Goal: Navigation & Orientation: Find specific page/section

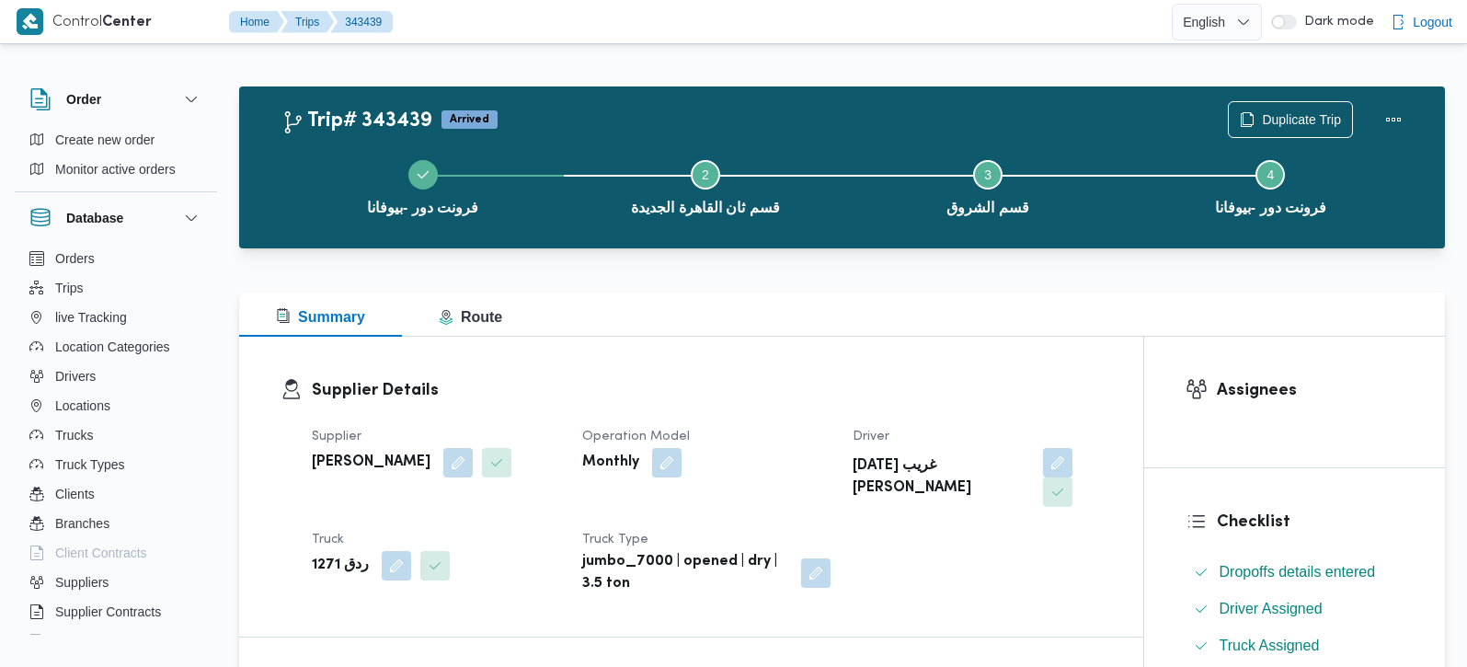
scroll to position [975, 0]
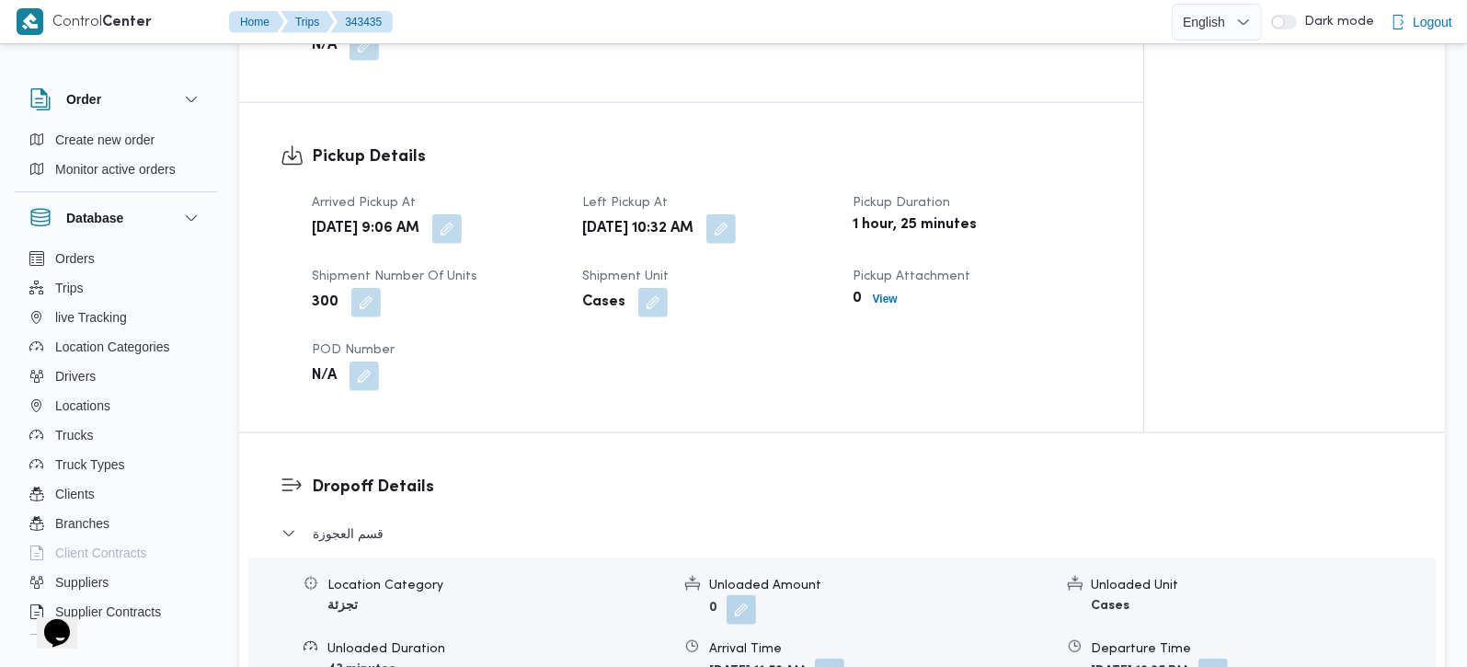
scroll to position [1190, 0]
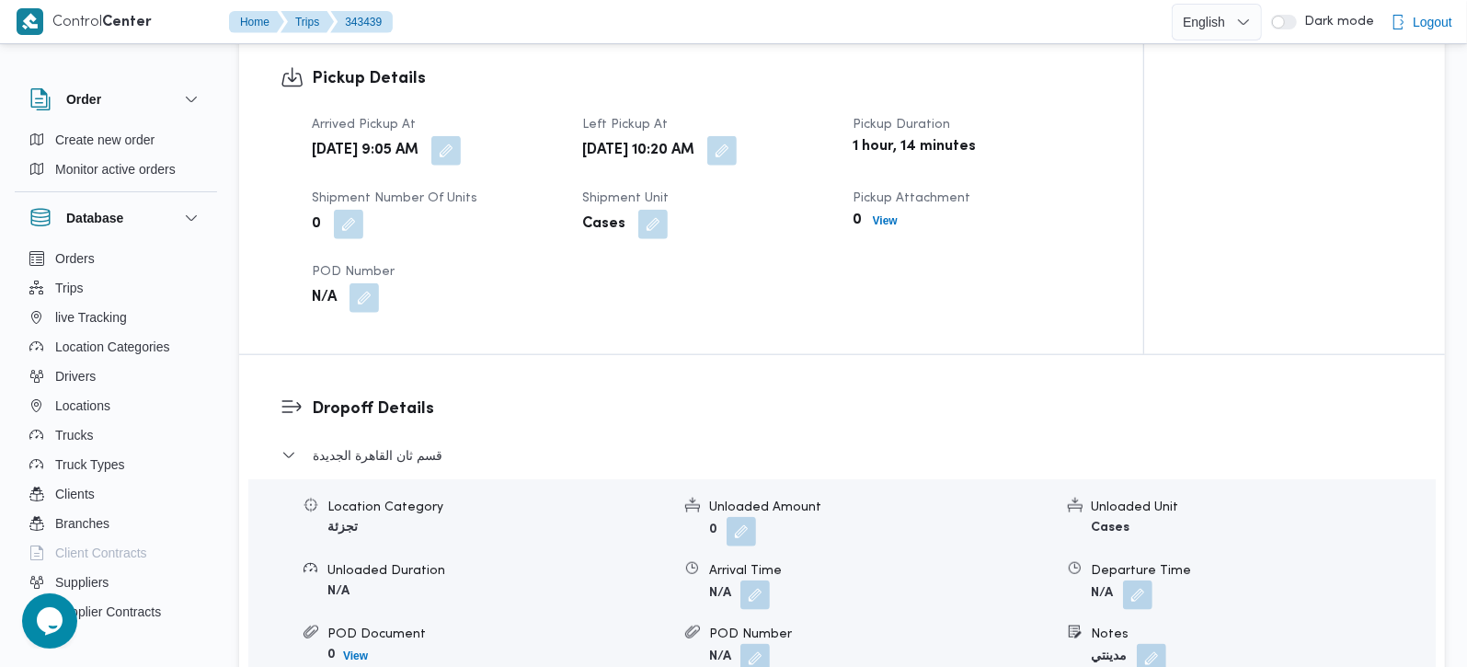
scroll to position [1300, 0]
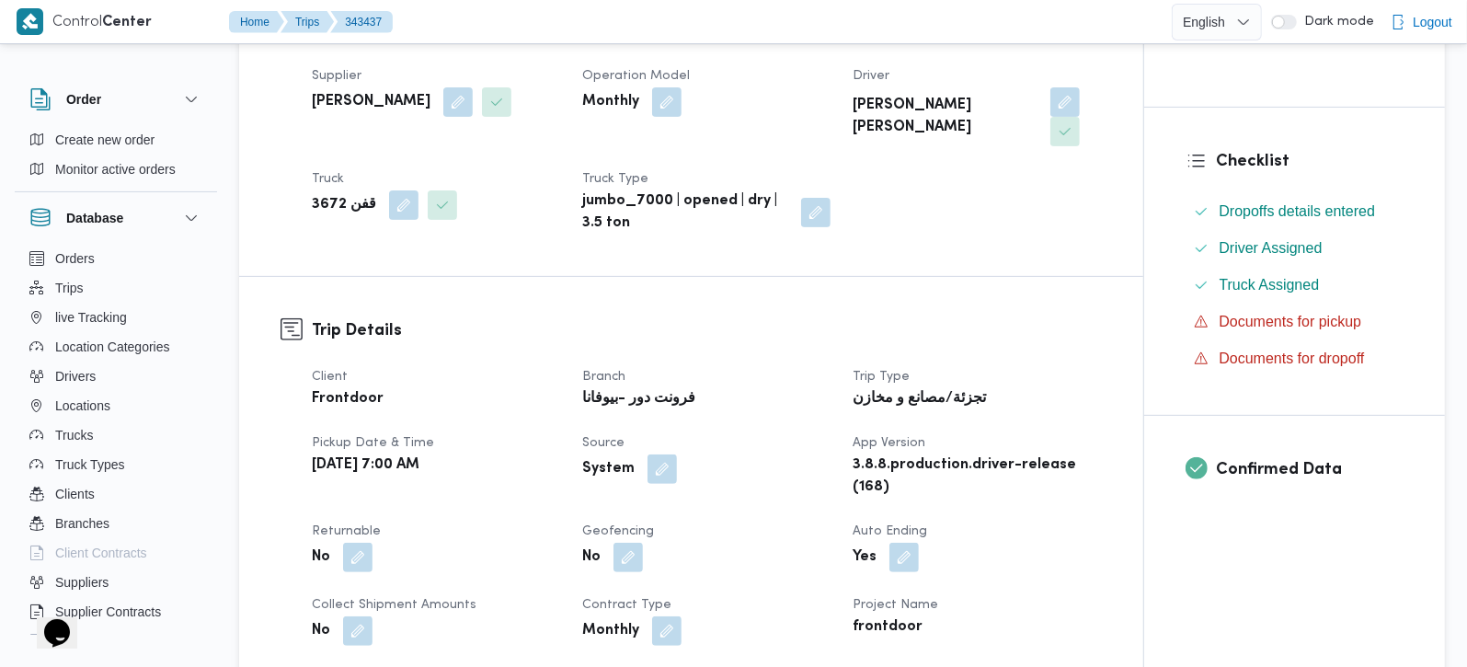
scroll to position [108, 0]
